Goal: Check status: Check status

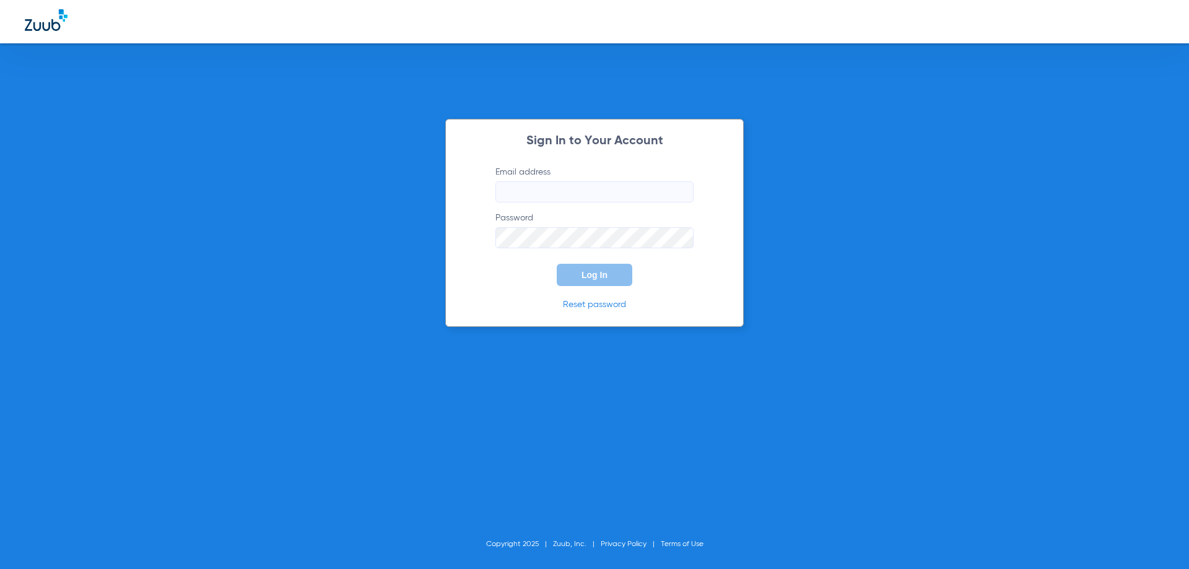
click at [538, 184] on input "Email address" at bounding box center [594, 191] width 198 height 21
type input "[EMAIL_ADDRESS][DOMAIN_NAME]"
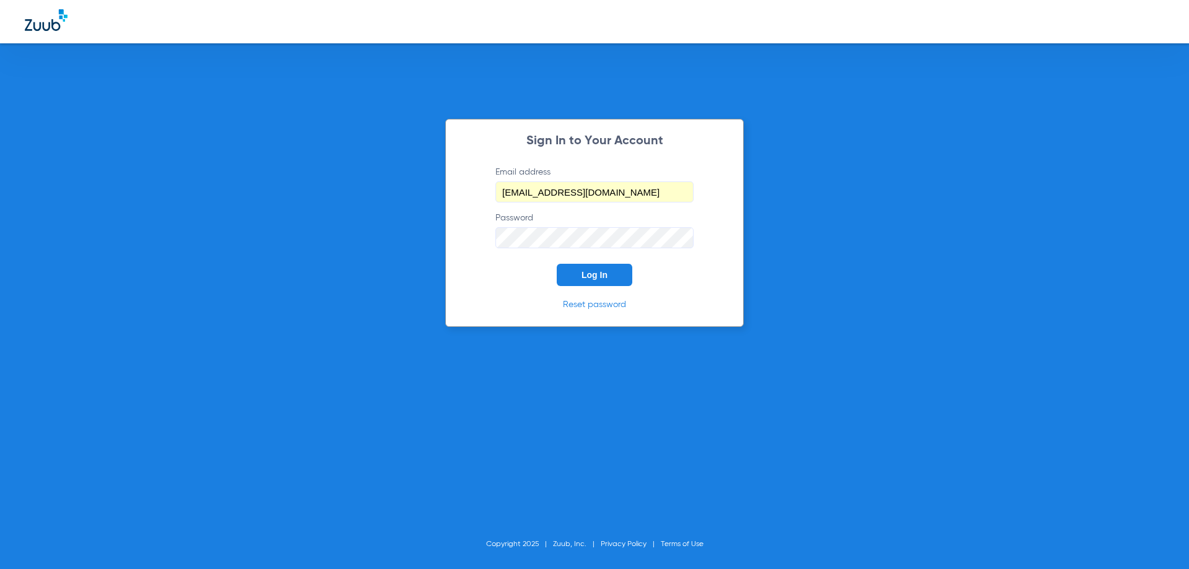
click at [584, 280] on button "Log In" at bounding box center [595, 275] width 76 height 22
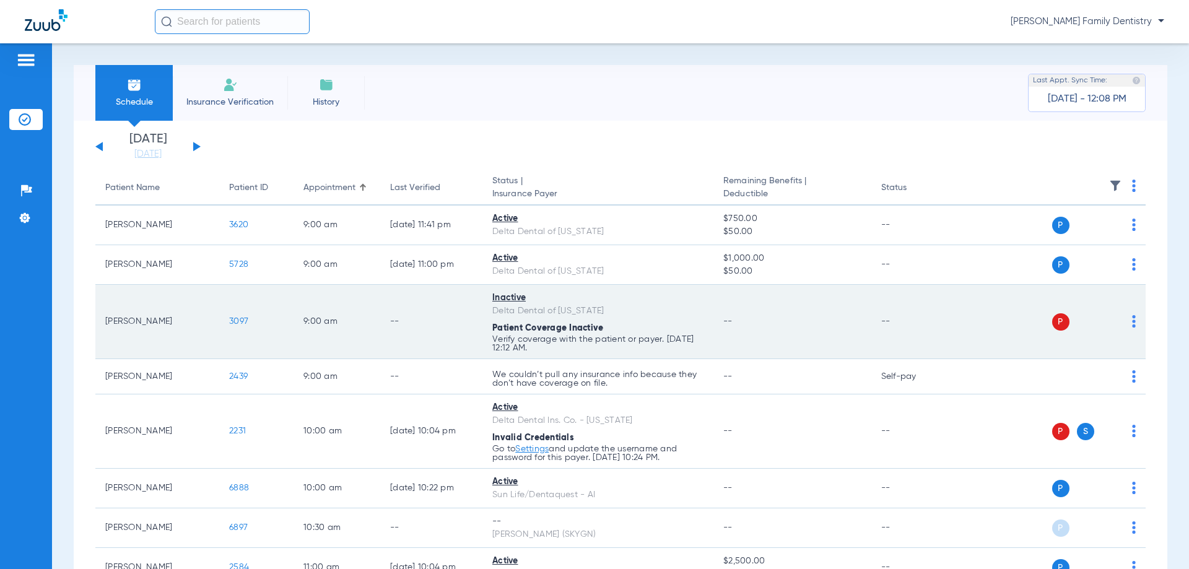
click at [1052, 326] on span "P" at bounding box center [1060, 321] width 17 height 17
click at [1132, 326] on img at bounding box center [1134, 321] width 4 height 12
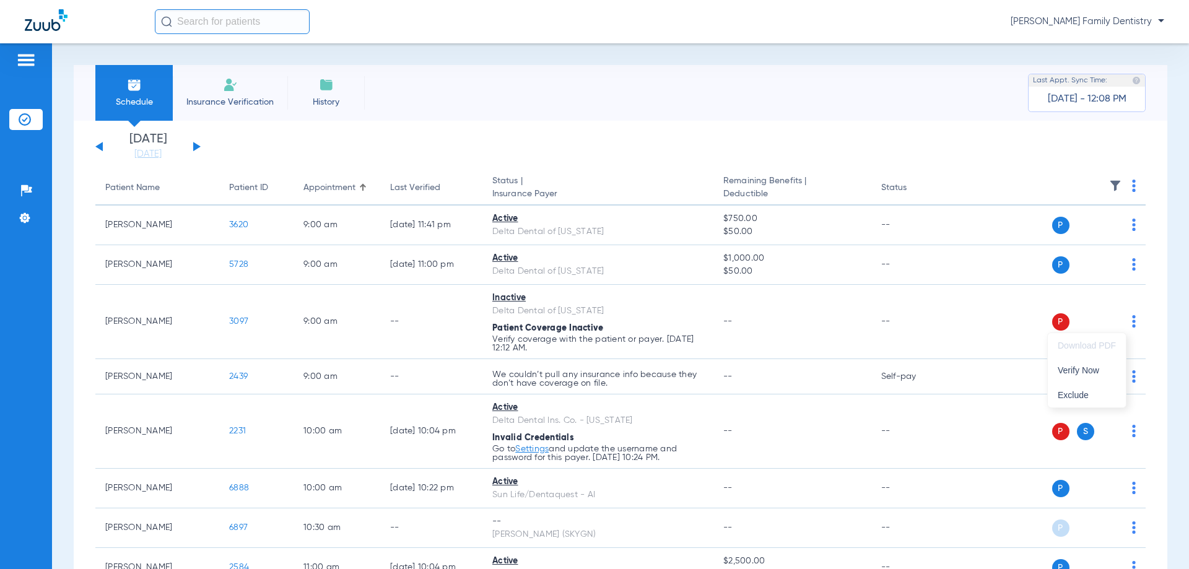
drag, startPoint x: 1182, startPoint y: 193, endPoint x: 1188, endPoint y: 247, distance: 54.8
click at [1188, 258] on div at bounding box center [594, 284] width 1189 height 569
click at [1177, 236] on div "Schedule Insurance Verification History Last Appt. Sync Time: [DATE] - 12:08 PM…" at bounding box center [620, 306] width 1137 height 526
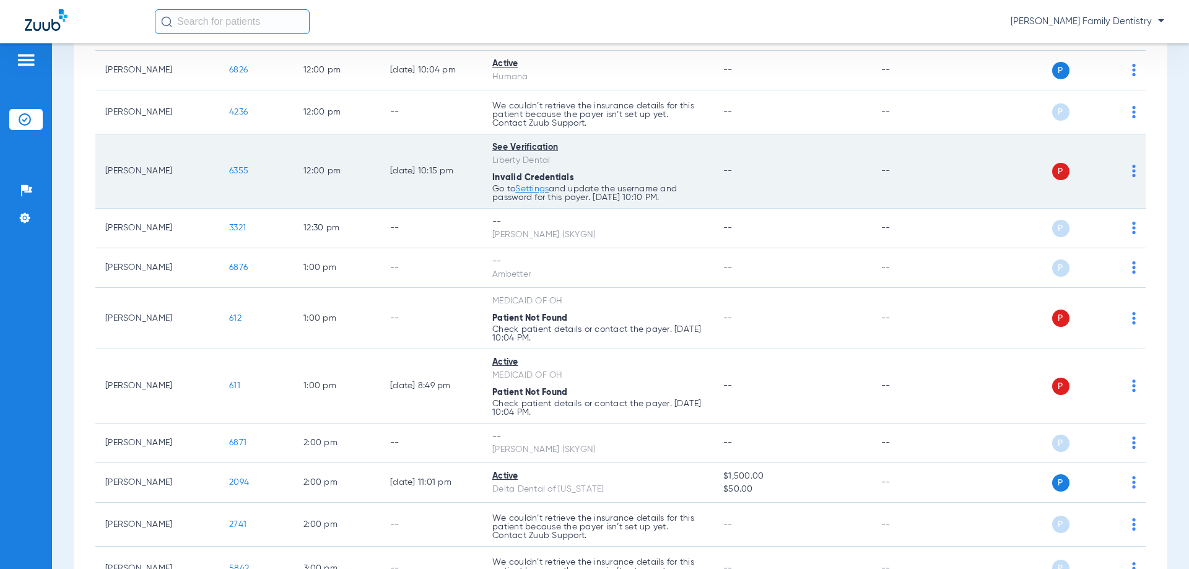
scroll to position [796, 0]
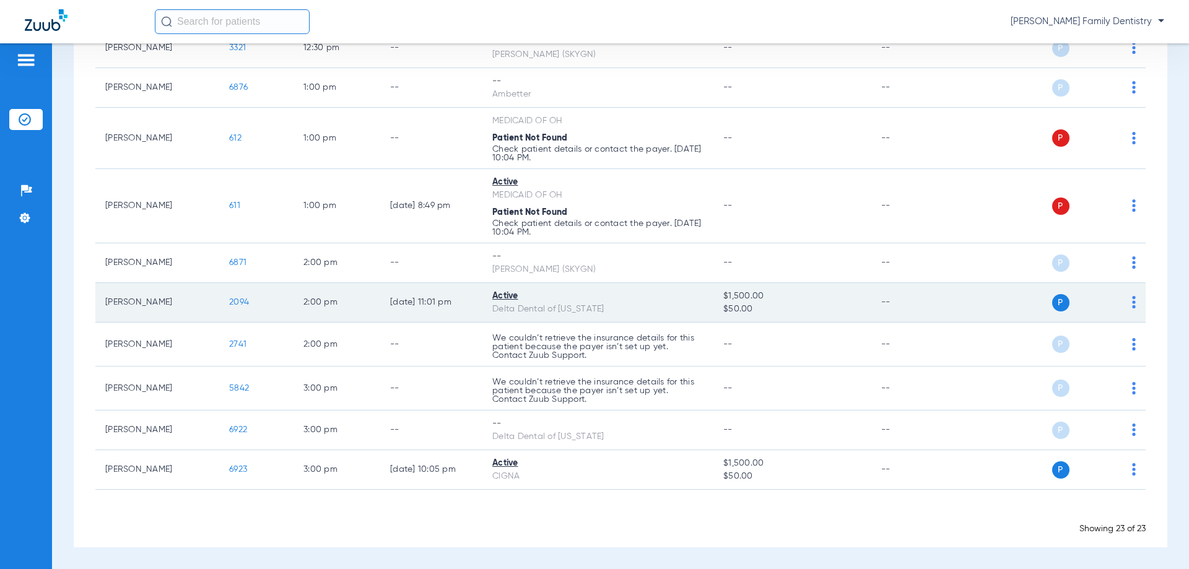
click at [505, 293] on div "Active" at bounding box center [597, 296] width 211 height 13
click at [505, 300] on div "Active" at bounding box center [597, 296] width 211 height 13
